Goal: Transaction & Acquisition: Purchase product/service

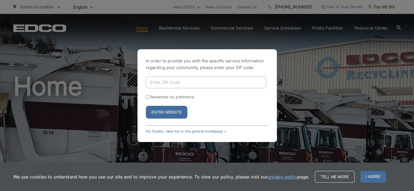
click at [164, 83] on input "Enter ZIP Code" at bounding box center [206, 83] width 120 height 12
type input "91977"
click at [147, 96] on input "Remember my preference" at bounding box center [148, 97] width 4 height 4
checkbox input "true"
click at [167, 111] on button "Enter Website" at bounding box center [167, 112] width 42 height 13
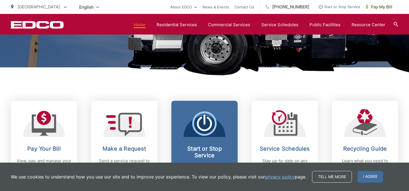
scroll to position [235, 0]
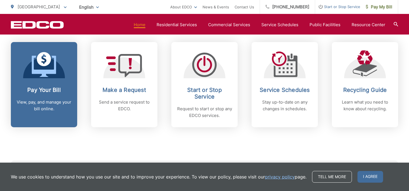
click at [44, 102] on p "View, pay, and manage your bill online." at bounding box center [43, 105] width 55 height 13
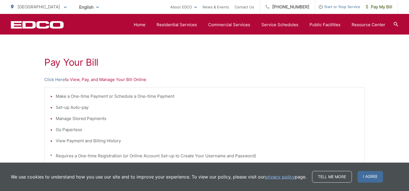
scroll to position [118, 0]
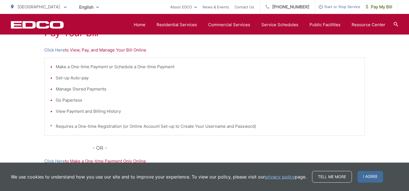
click at [102, 110] on li "View Payment and Billing History" at bounding box center [207, 111] width 303 height 7
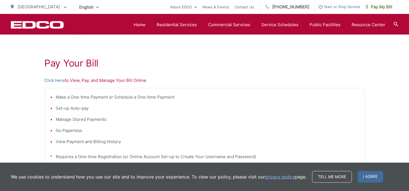
click at [109, 81] on p "Click Here to View, Pay, and Manage Your Bill Online" at bounding box center [204, 80] width 321 height 7
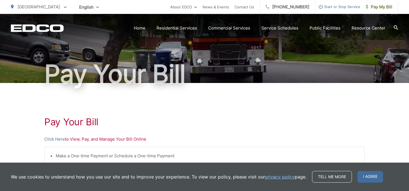
scroll to position [0, 0]
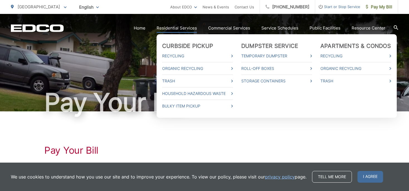
click at [181, 29] on link "Residential Services" at bounding box center [177, 28] width 40 height 7
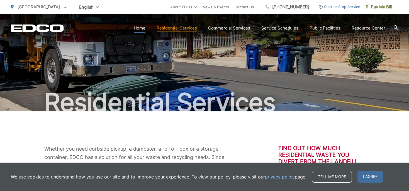
click at [142, 28] on link "Home" at bounding box center [140, 28] width 12 height 7
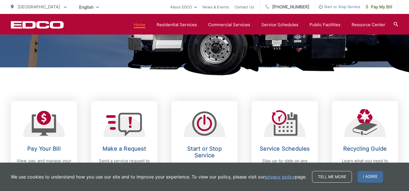
scroll to position [235, 0]
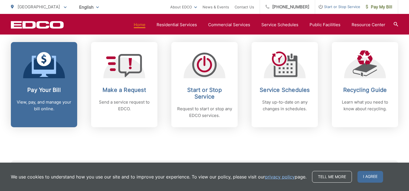
click at [48, 90] on h2 "Pay Your Bill" at bounding box center [43, 90] width 55 height 7
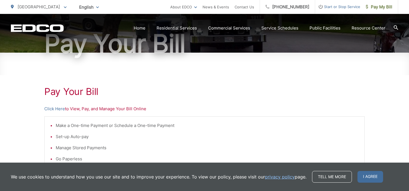
scroll to position [88, 0]
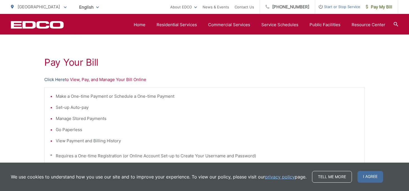
click at [64, 79] on link "Click Here" at bounding box center [54, 79] width 21 height 7
